Goal: Communication & Community: Share content

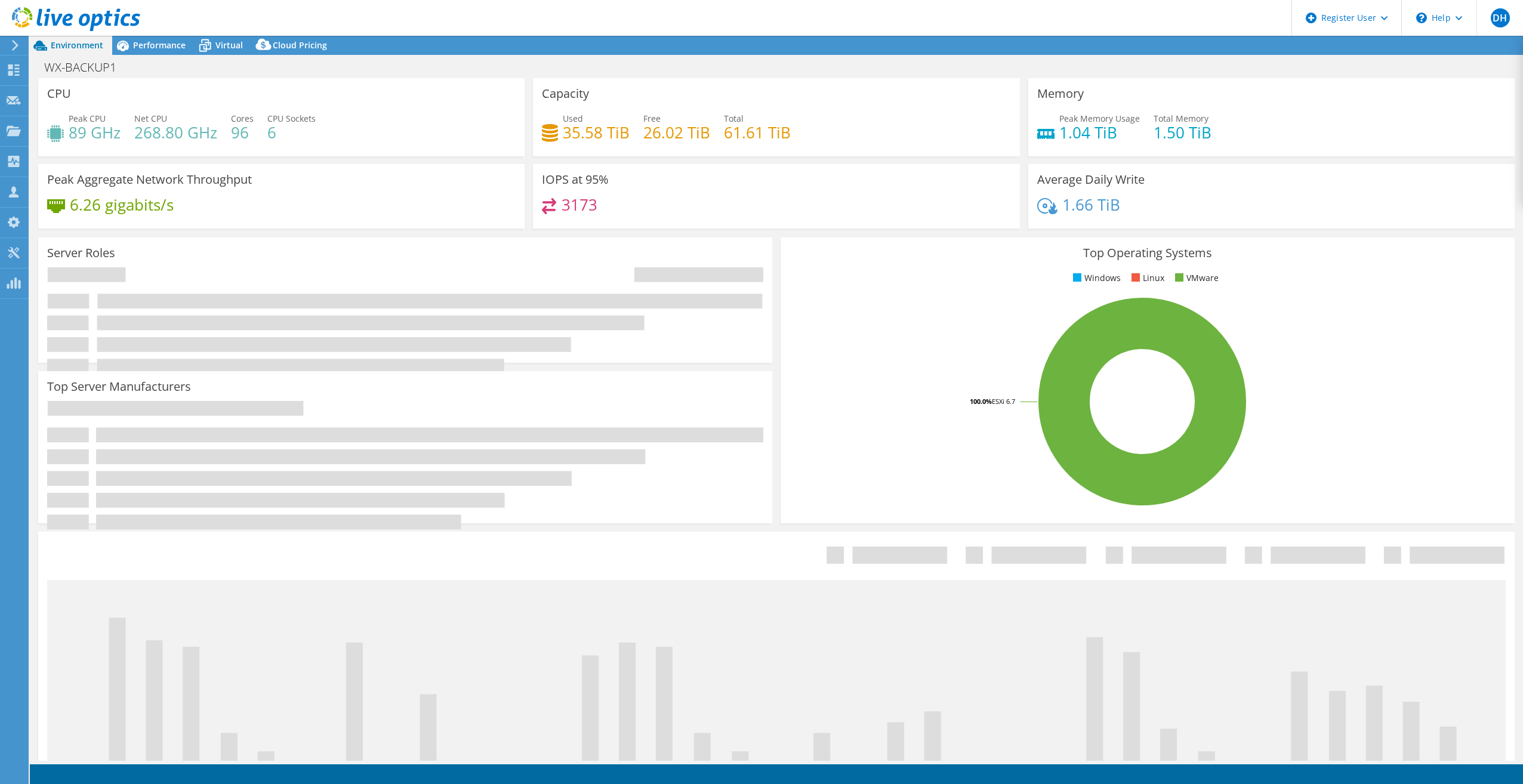
select select "EUFrankfurt"
select select "EUR"
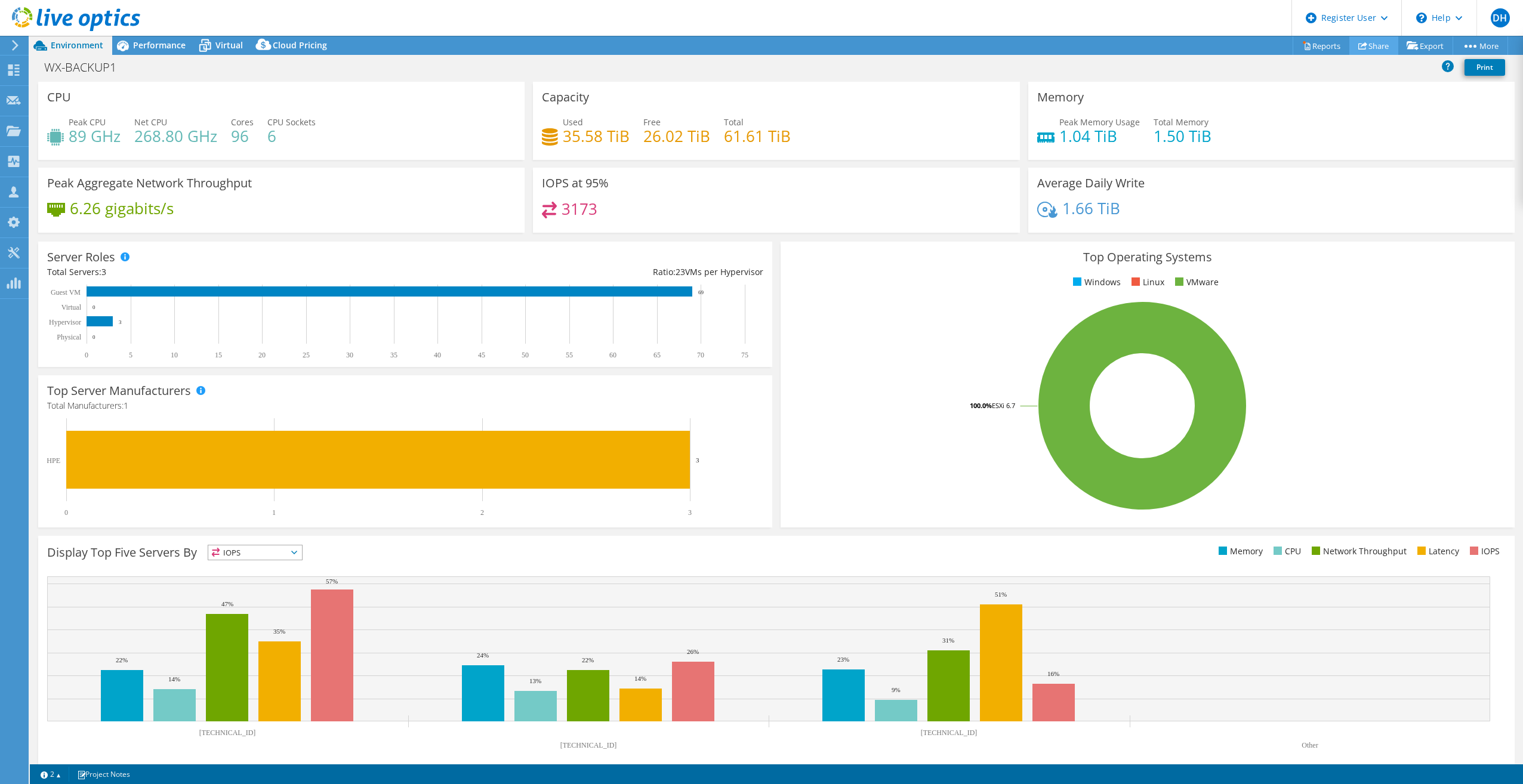
click at [1369, 46] on link "Share" at bounding box center [1374, 46] width 49 height 19
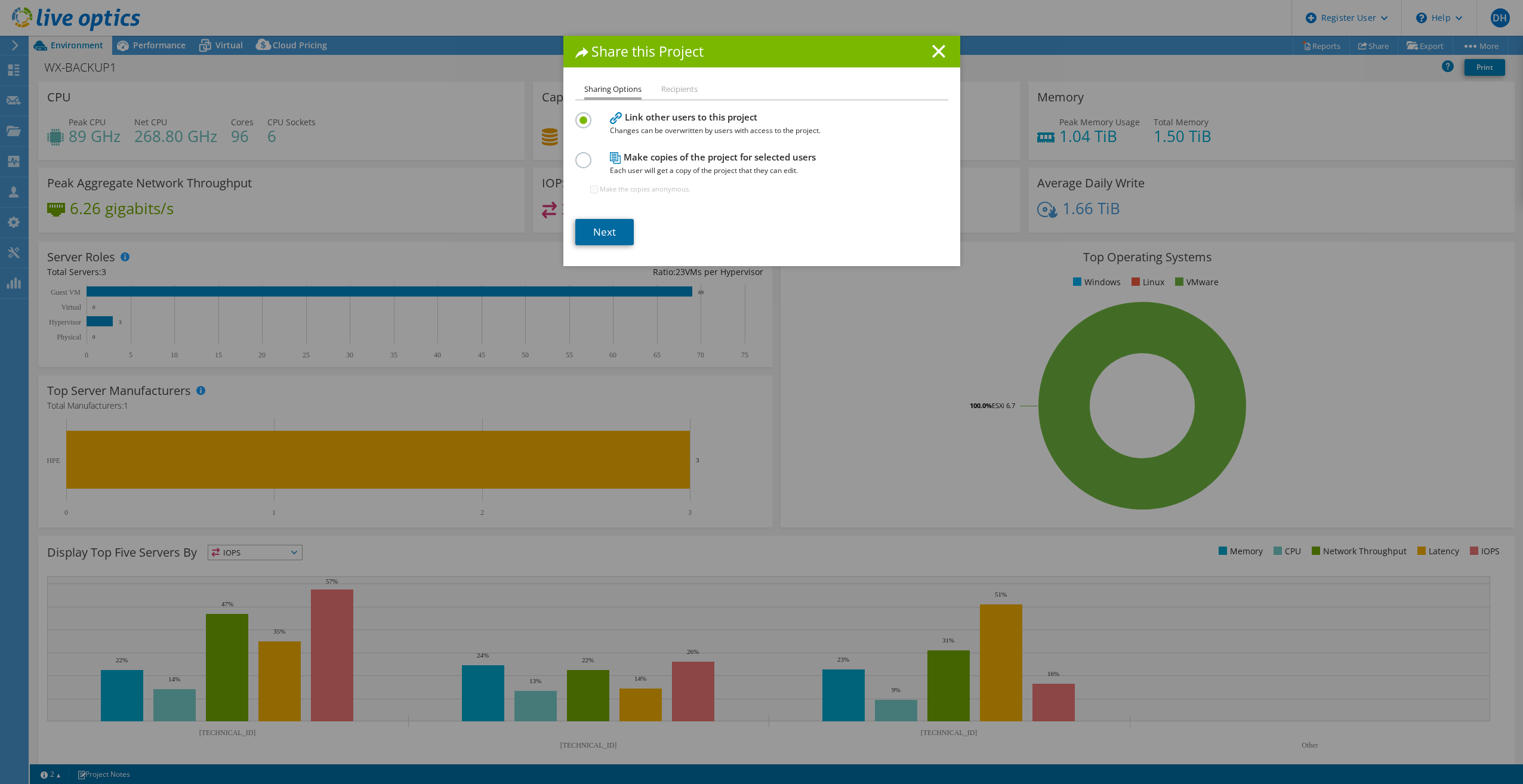
click at [600, 232] on link "Next" at bounding box center [604, 232] width 59 height 26
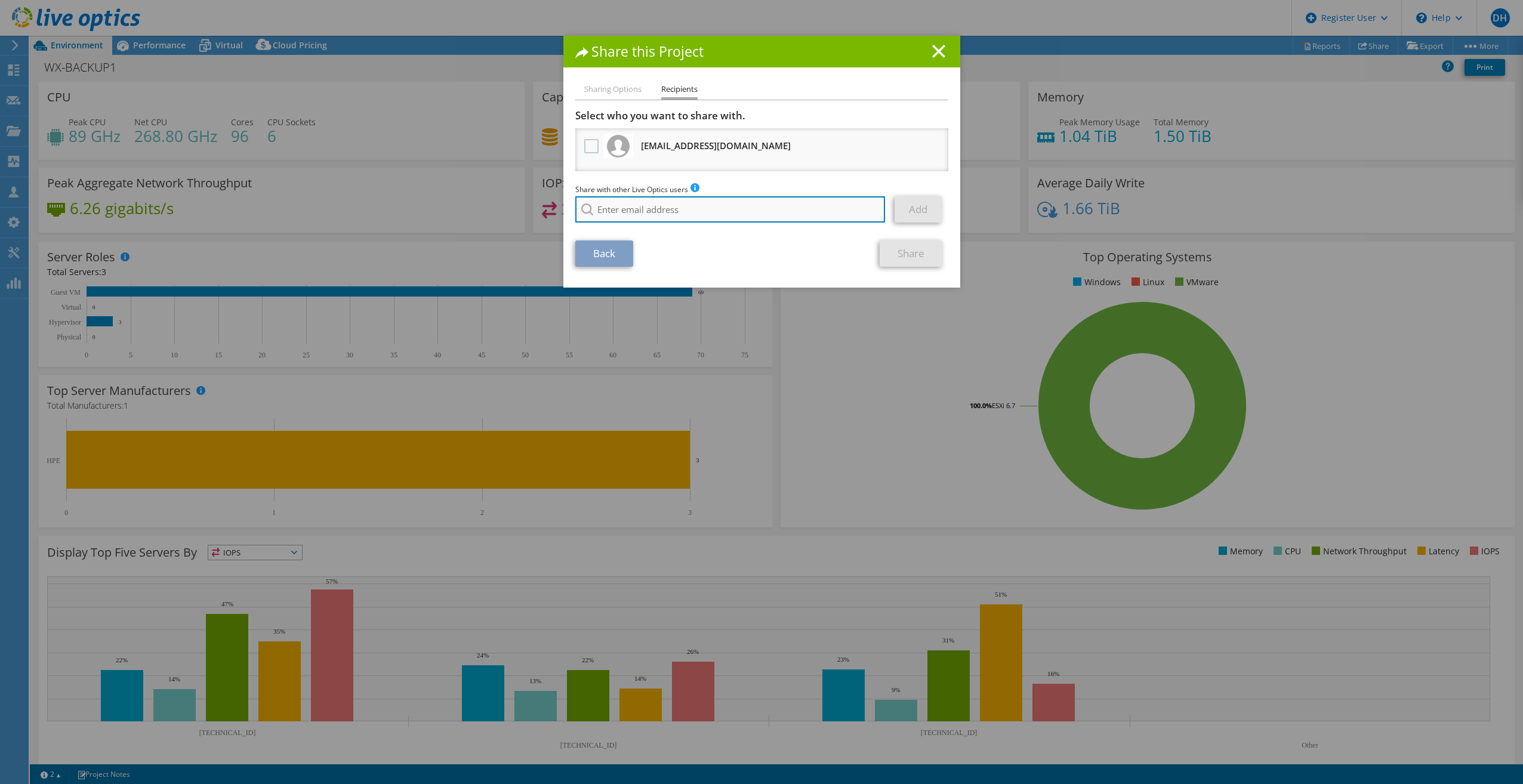
click at [620, 208] on input "search" at bounding box center [730, 209] width 310 height 26
click at [640, 253] on li "[EMAIL_ADDRESS][PERSON_NAME][DOMAIN_NAME]" at bounding box center [668, 246] width 187 height 14
type input "[EMAIL_ADDRESS][PERSON_NAME][DOMAIN_NAME]"
click at [910, 215] on link "Add" at bounding box center [918, 209] width 47 height 26
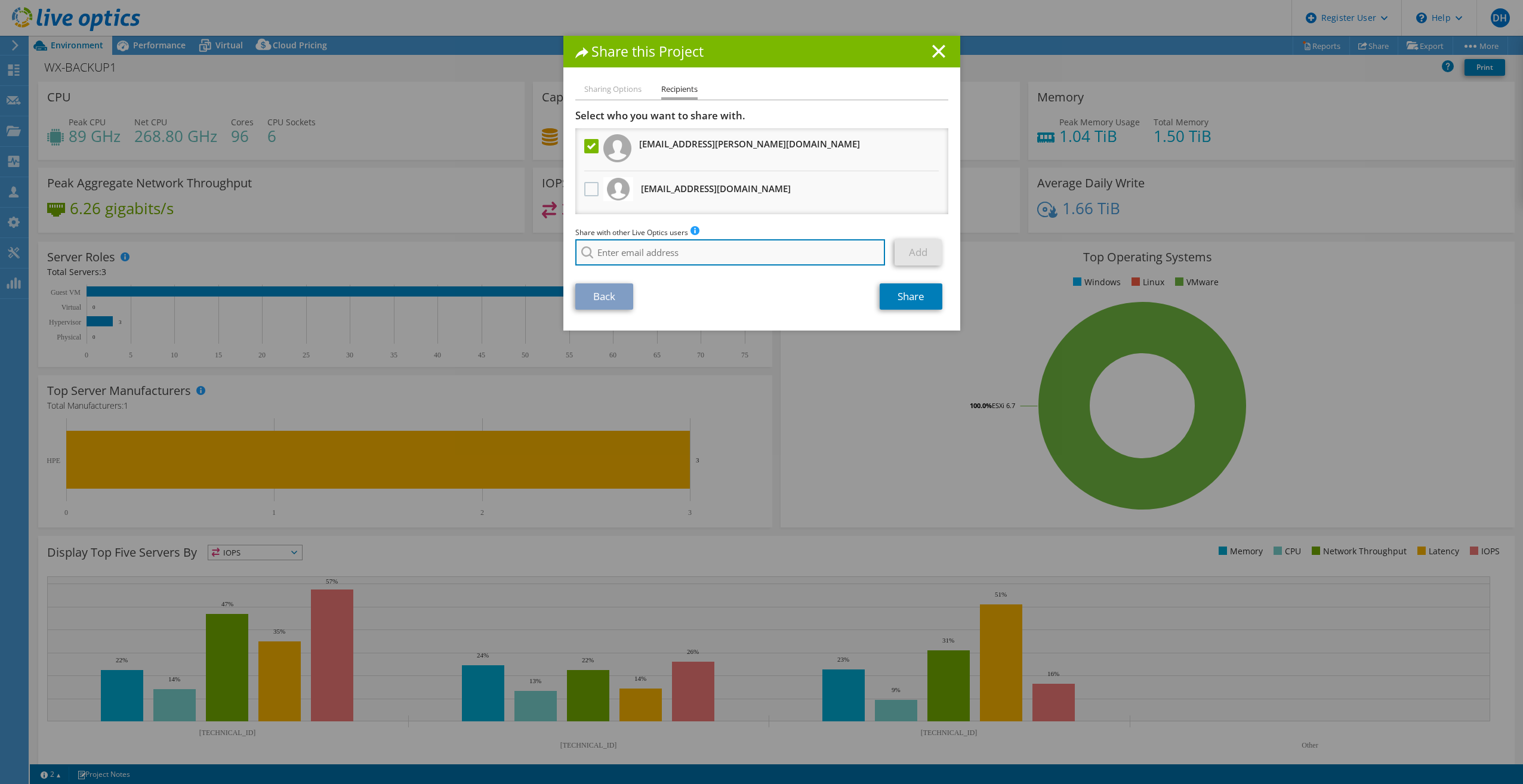
click at [694, 256] on input "search" at bounding box center [730, 252] width 310 height 26
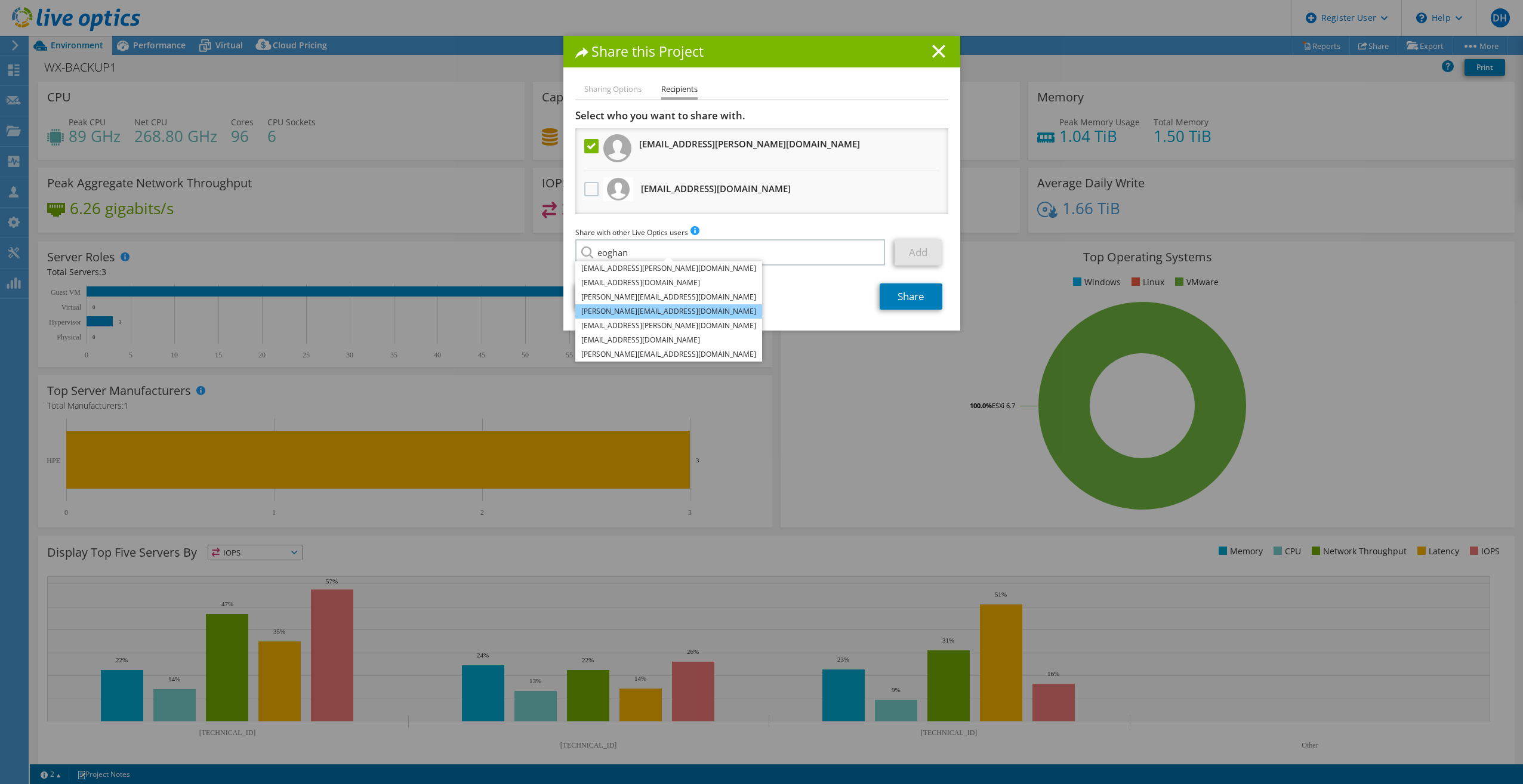
click at [671, 313] on li "[PERSON_NAME][EMAIL_ADDRESS][DOMAIN_NAME]" at bounding box center [668, 311] width 187 height 14
type input "[PERSON_NAME][EMAIL_ADDRESS][DOMAIN_NAME]"
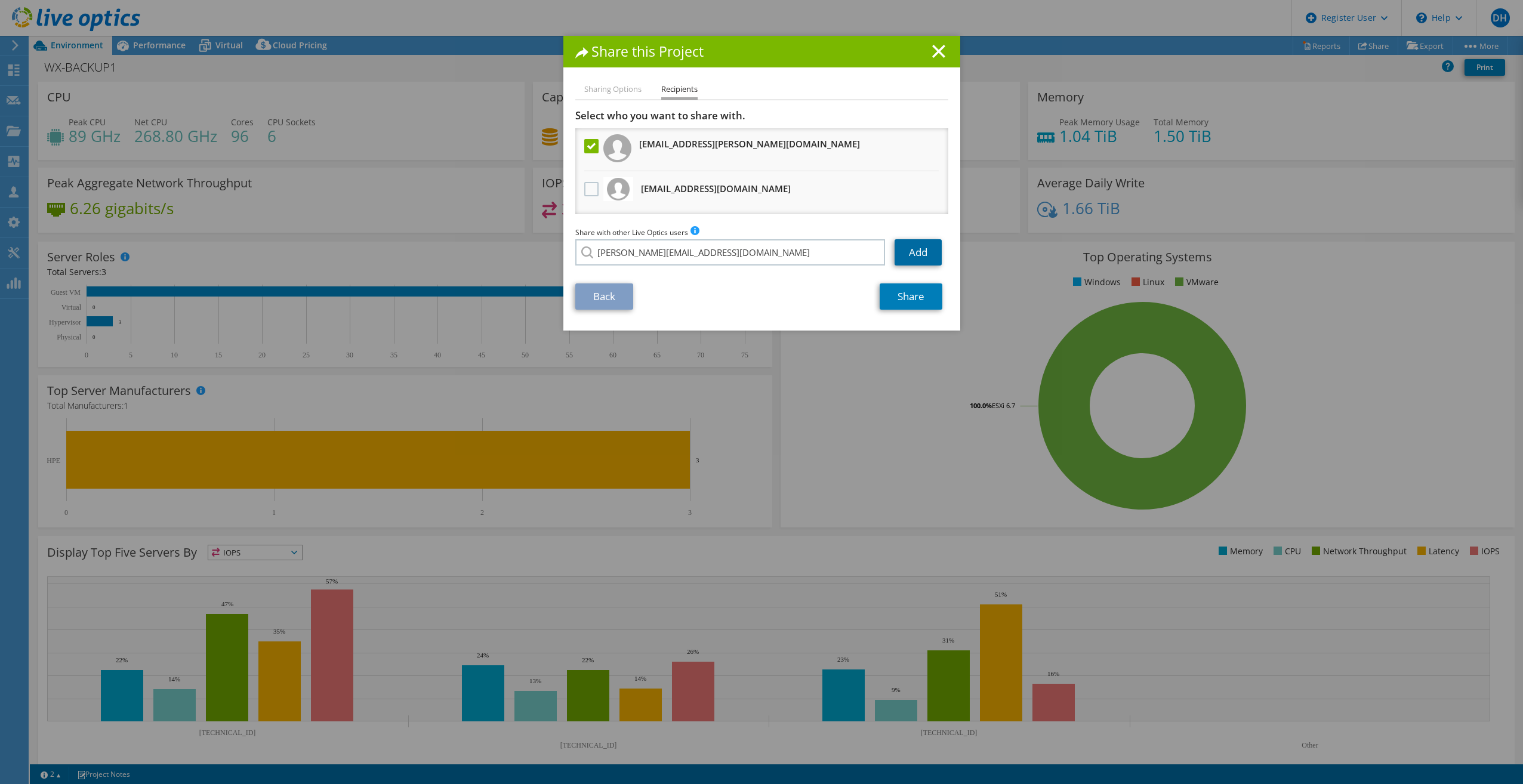
click at [911, 245] on link "Add" at bounding box center [918, 252] width 47 height 26
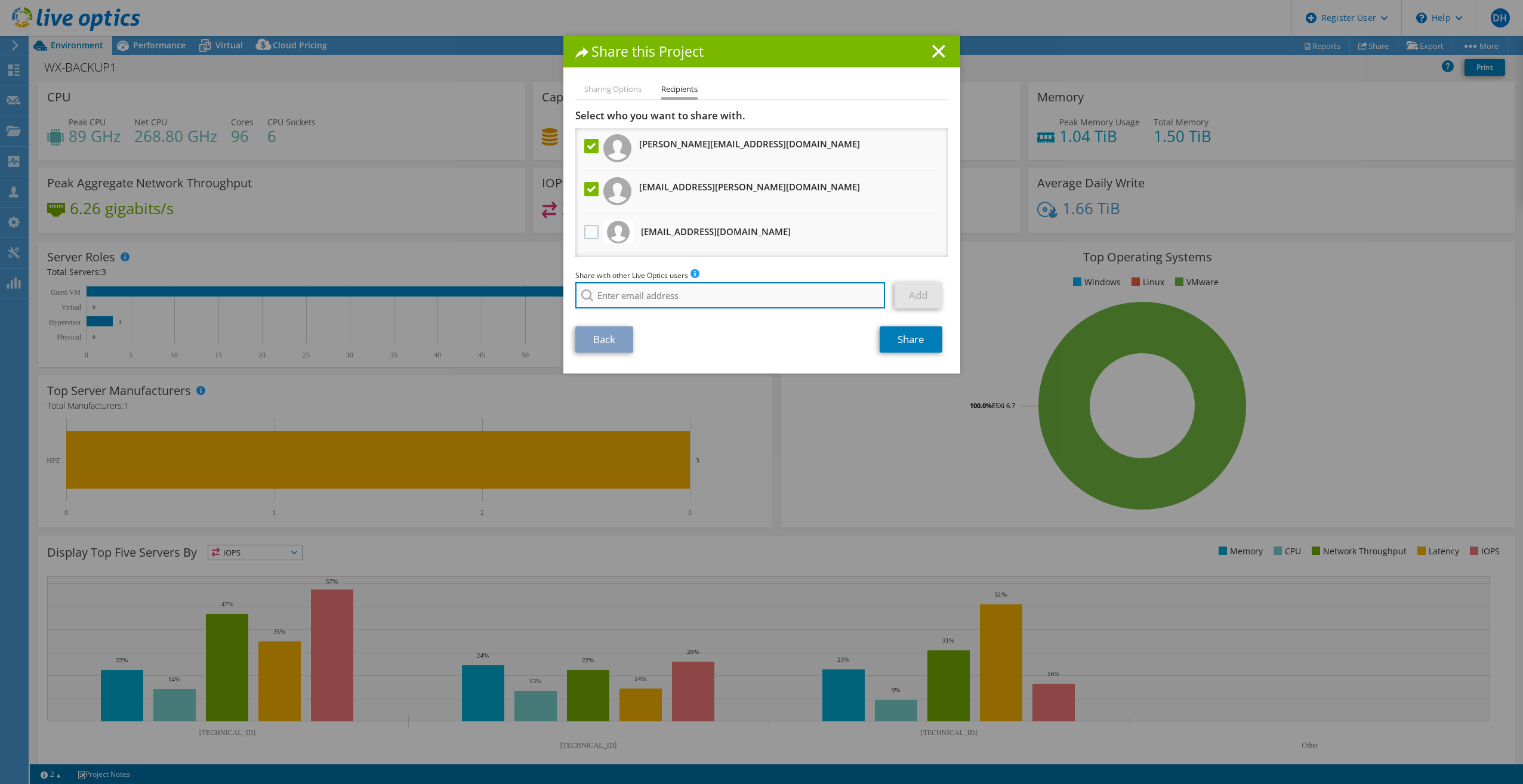
click at [747, 290] on input "search" at bounding box center [730, 295] width 310 height 26
click at [680, 340] on li "[PERSON_NAME][EMAIL_ADDRESS][PERSON_NAME][DOMAIN_NAME]" at bounding box center [696, 332] width 243 height 14
type input "[PERSON_NAME][EMAIL_ADDRESS][PERSON_NAME][DOMAIN_NAME]"
click at [929, 295] on link "Add" at bounding box center [918, 295] width 47 height 26
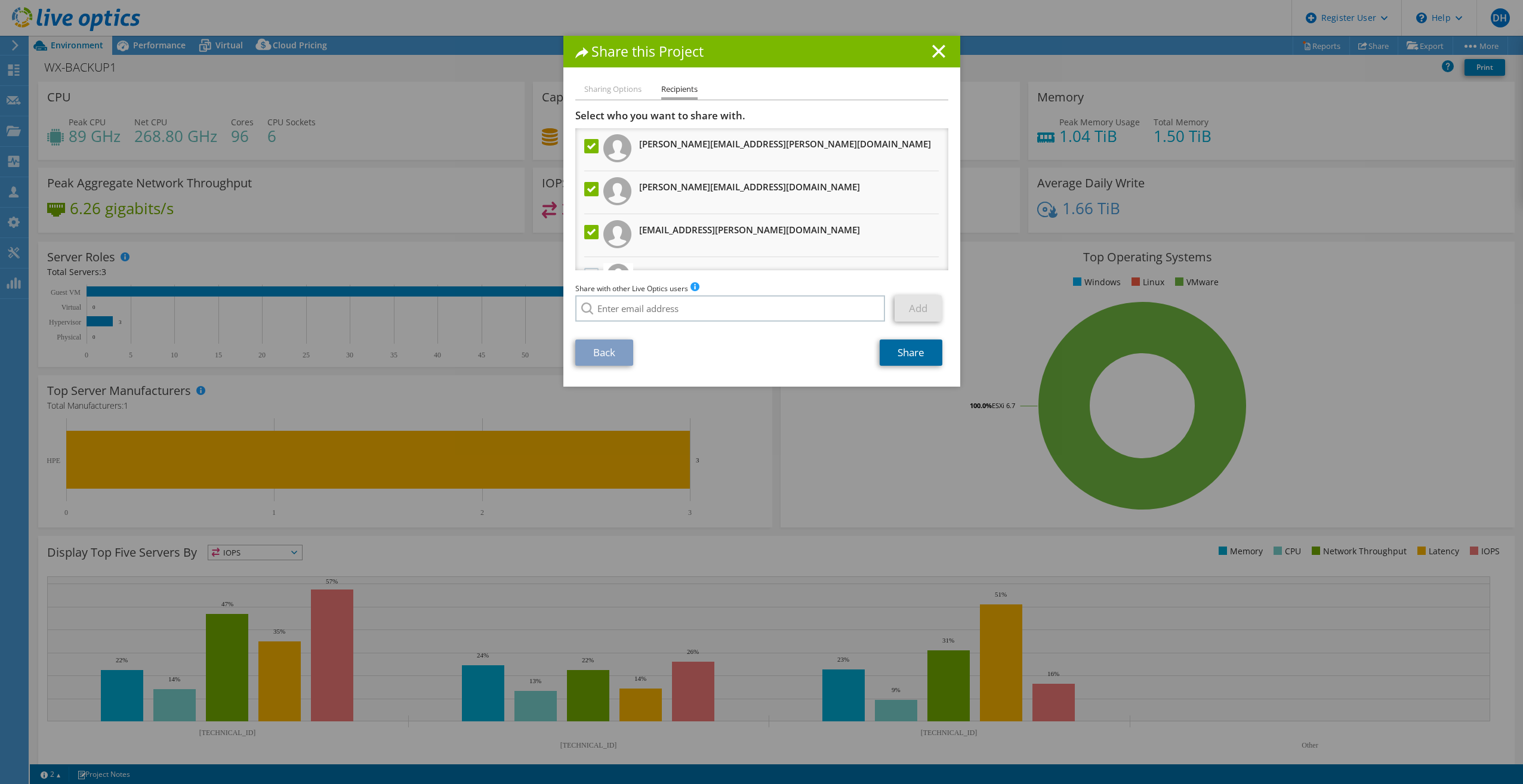
click at [914, 353] on link "Share" at bounding box center [911, 353] width 63 height 26
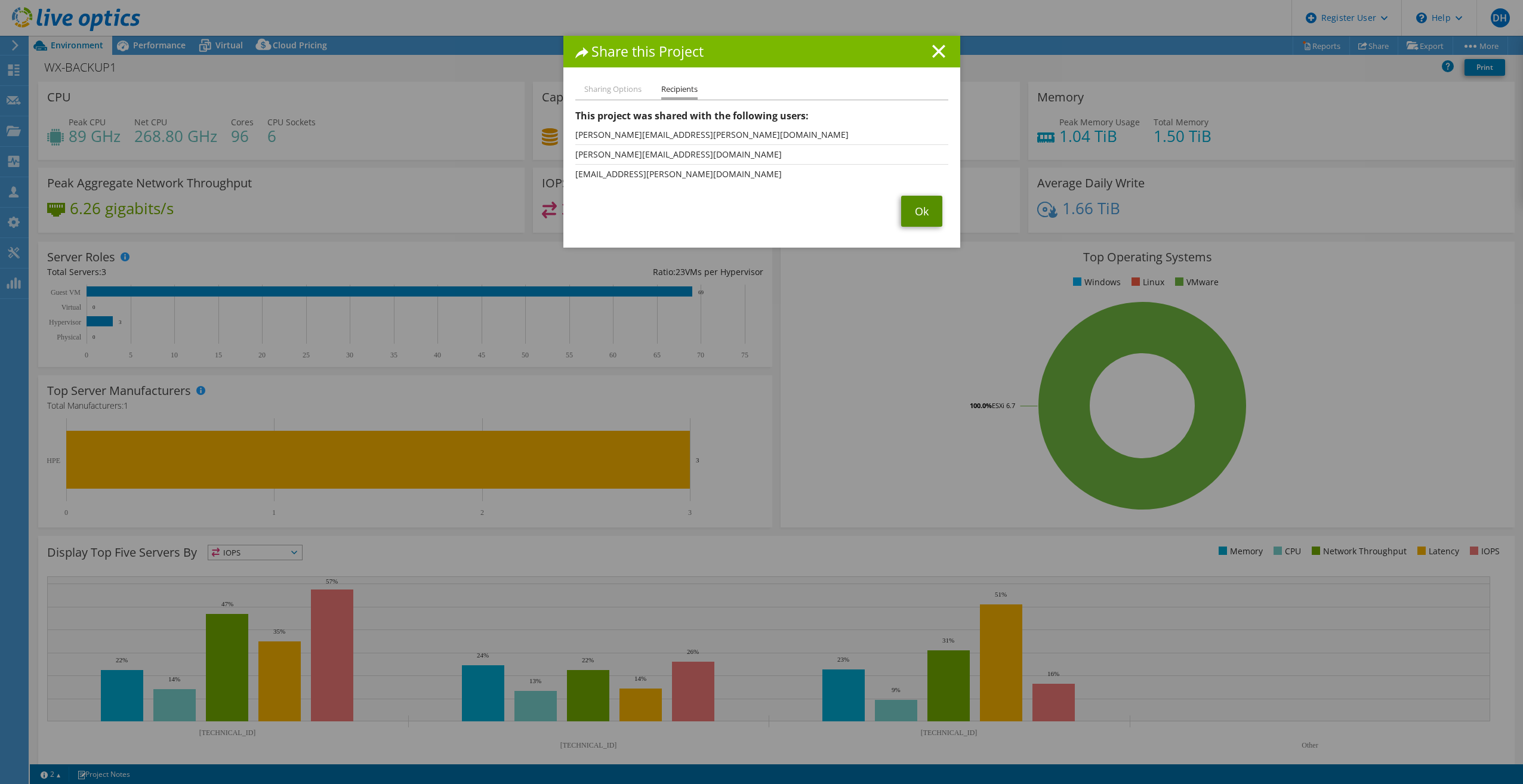
click at [915, 206] on link "Ok" at bounding box center [921, 211] width 41 height 31
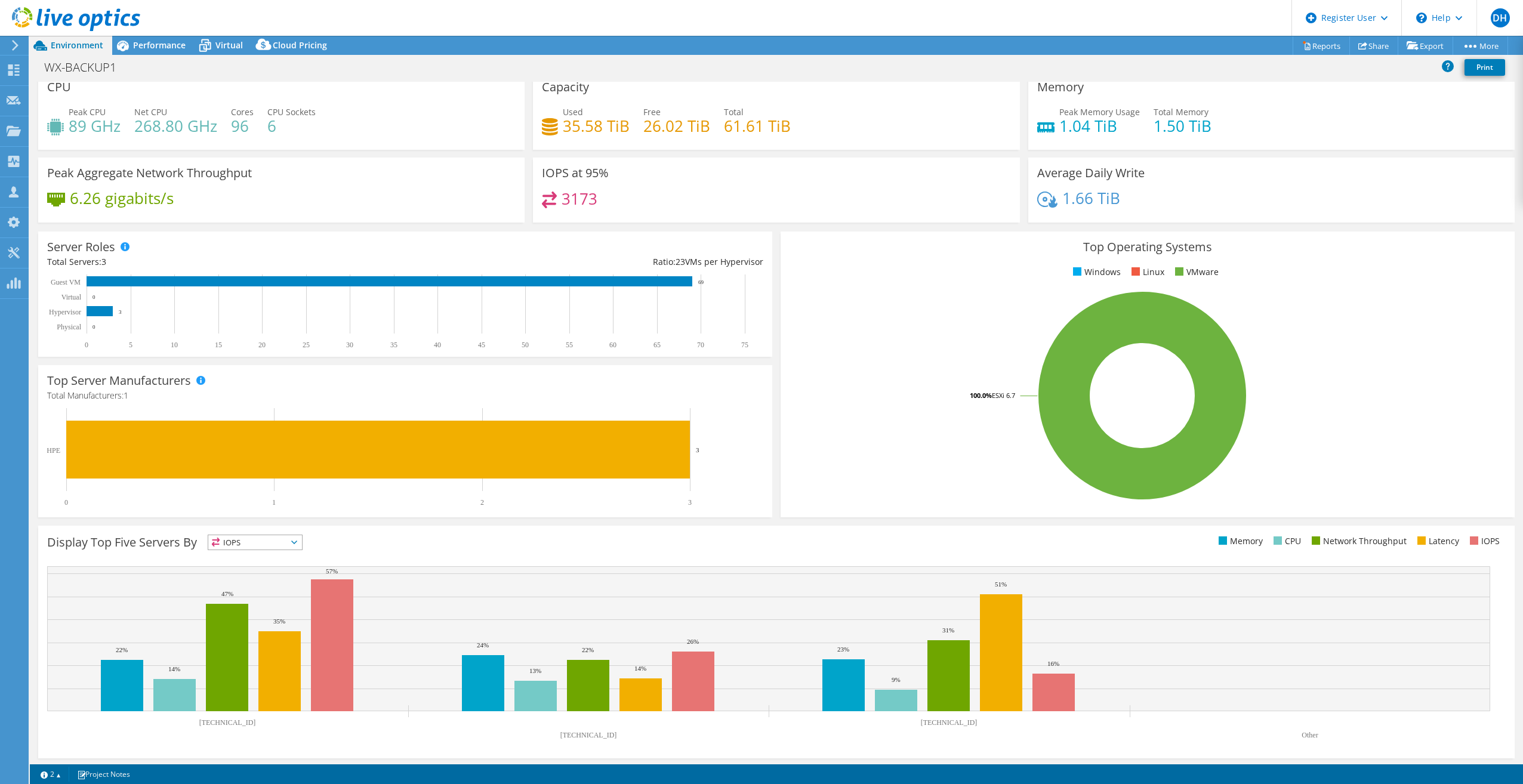
scroll to position [12, 0]
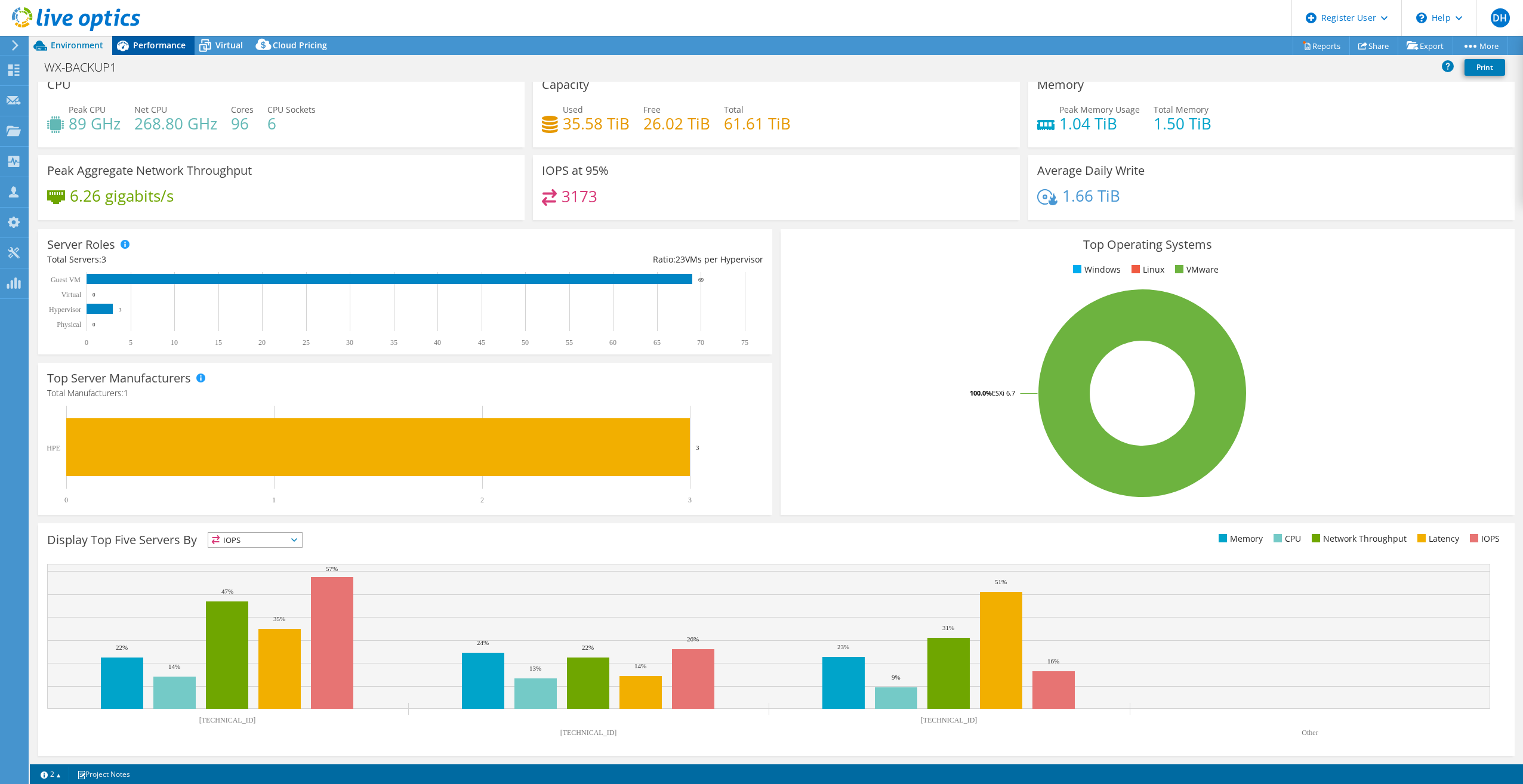
click at [177, 46] on span "Performance" at bounding box center [159, 45] width 53 height 12
